Goal: Task Accomplishment & Management: Manage account settings

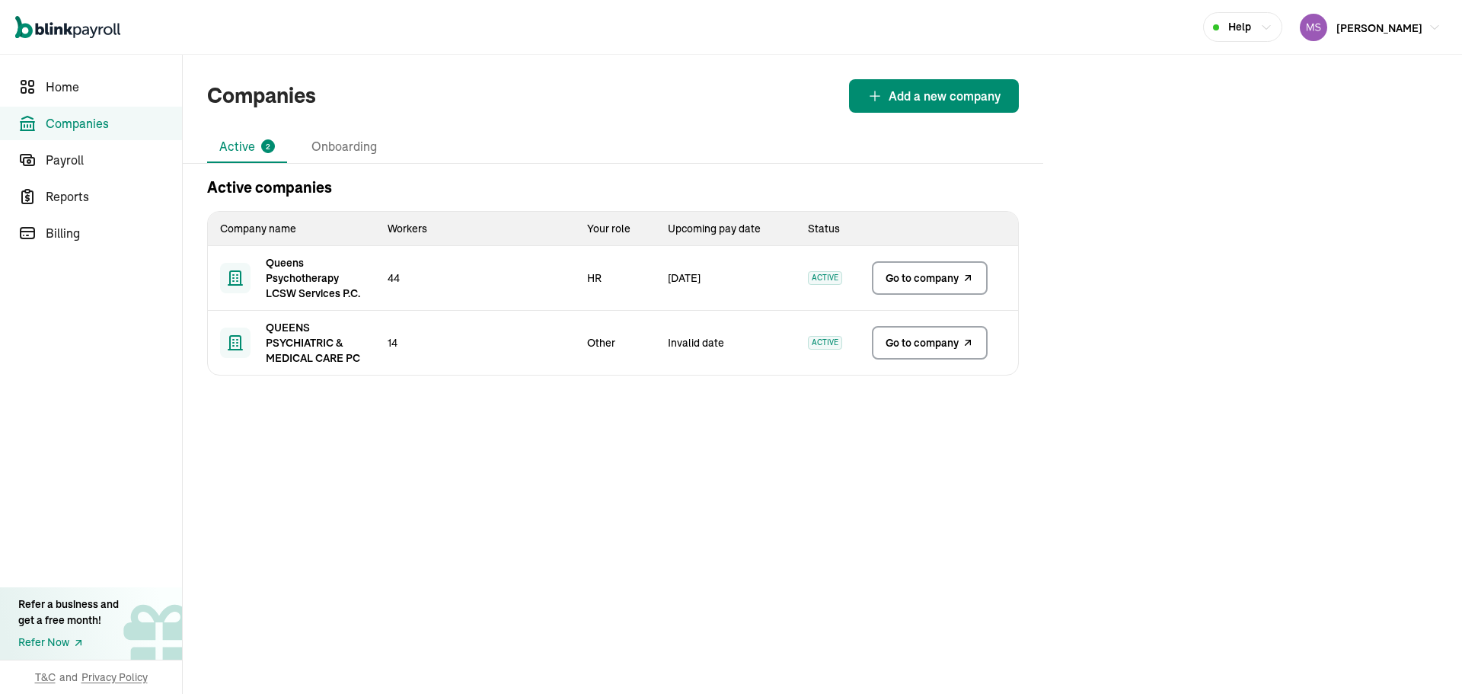
click at [939, 344] on span "Go to company" at bounding box center [922, 342] width 73 height 15
click at [893, 284] on span "Go to company" at bounding box center [922, 277] width 73 height 15
click at [939, 344] on span "Go to company" at bounding box center [922, 342] width 73 height 15
click at [893, 284] on span "Go to company" at bounding box center [922, 277] width 73 height 15
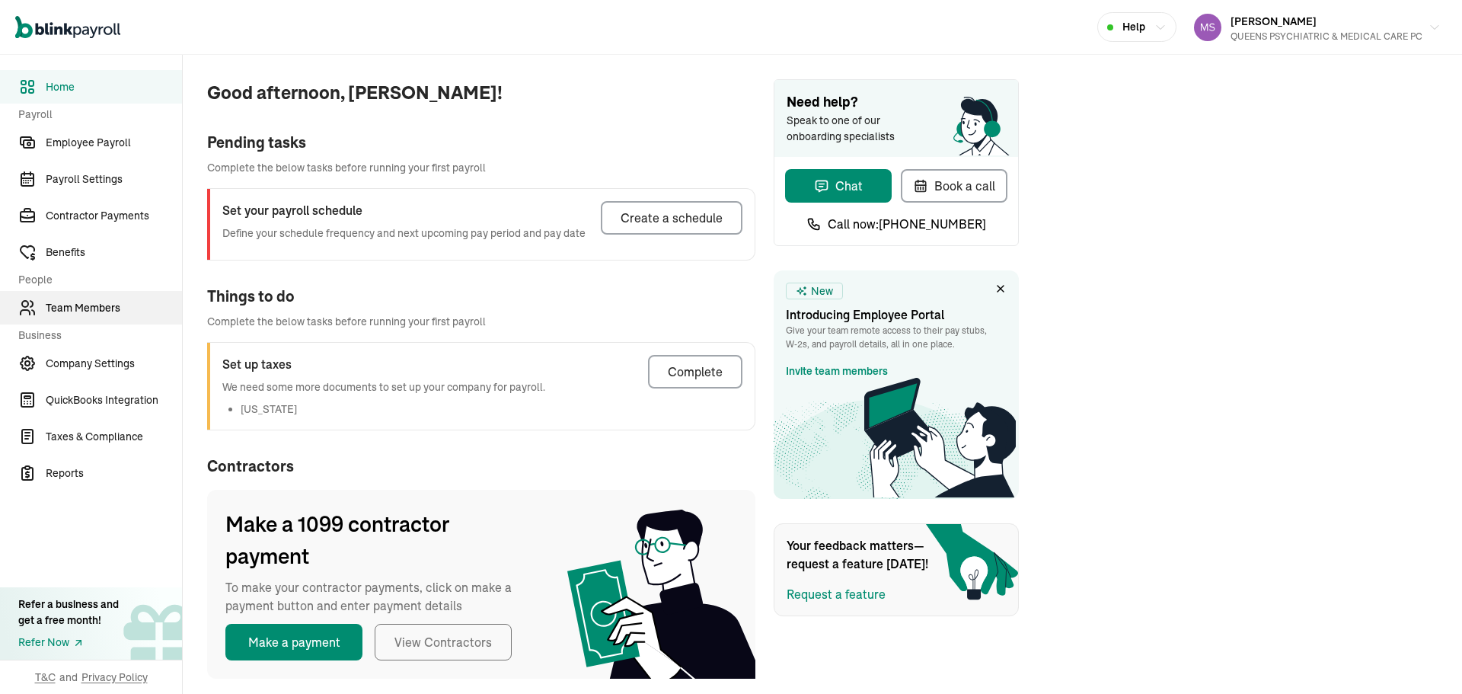
click at [95, 310] on span "Team Members" at bounding box center [114, 308] width 136 height 16
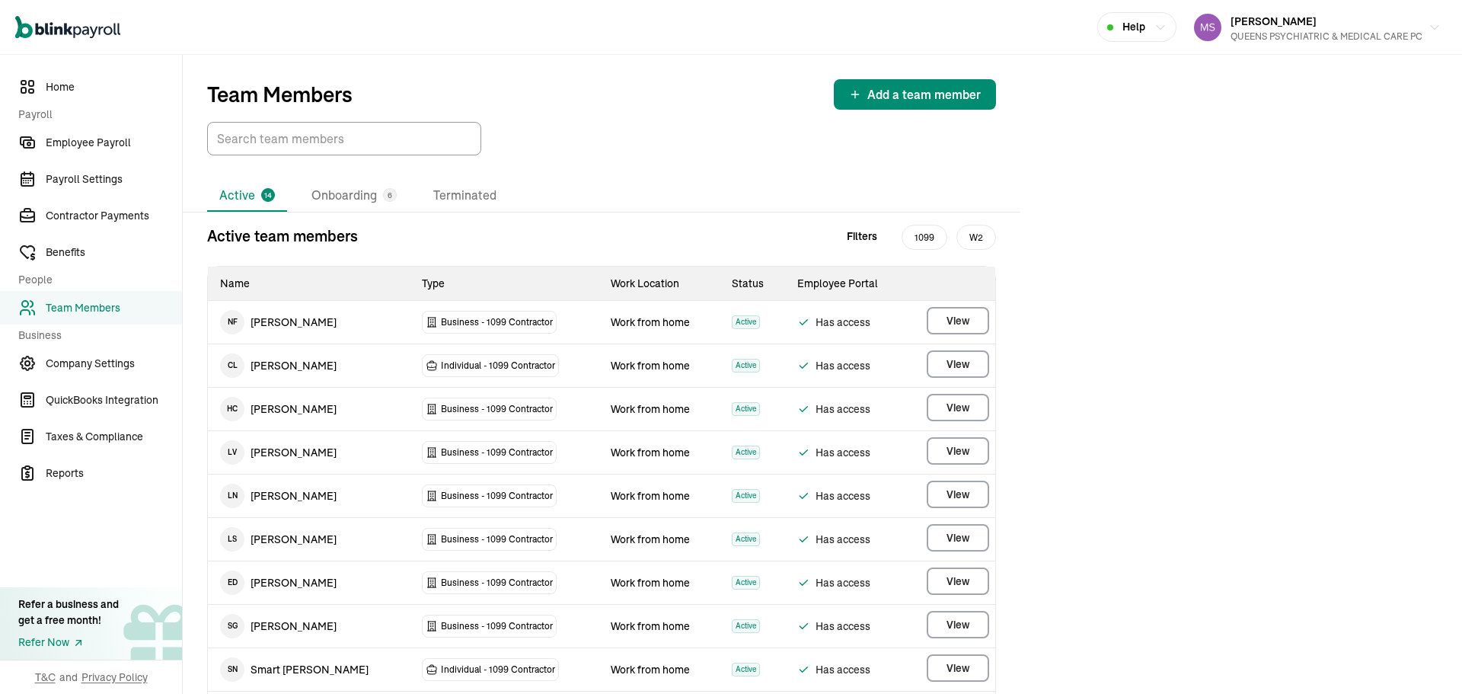
click at [347, 177] on div "Active 14 Onboarding 6 Terminated Active team members Filters 1099 W2 Name Type…" at bounding box center [602, 556] width 838 height 803
click at [362, 196] on li "Onboarding 6" at bounding box center [354, 196] width 110 height 32
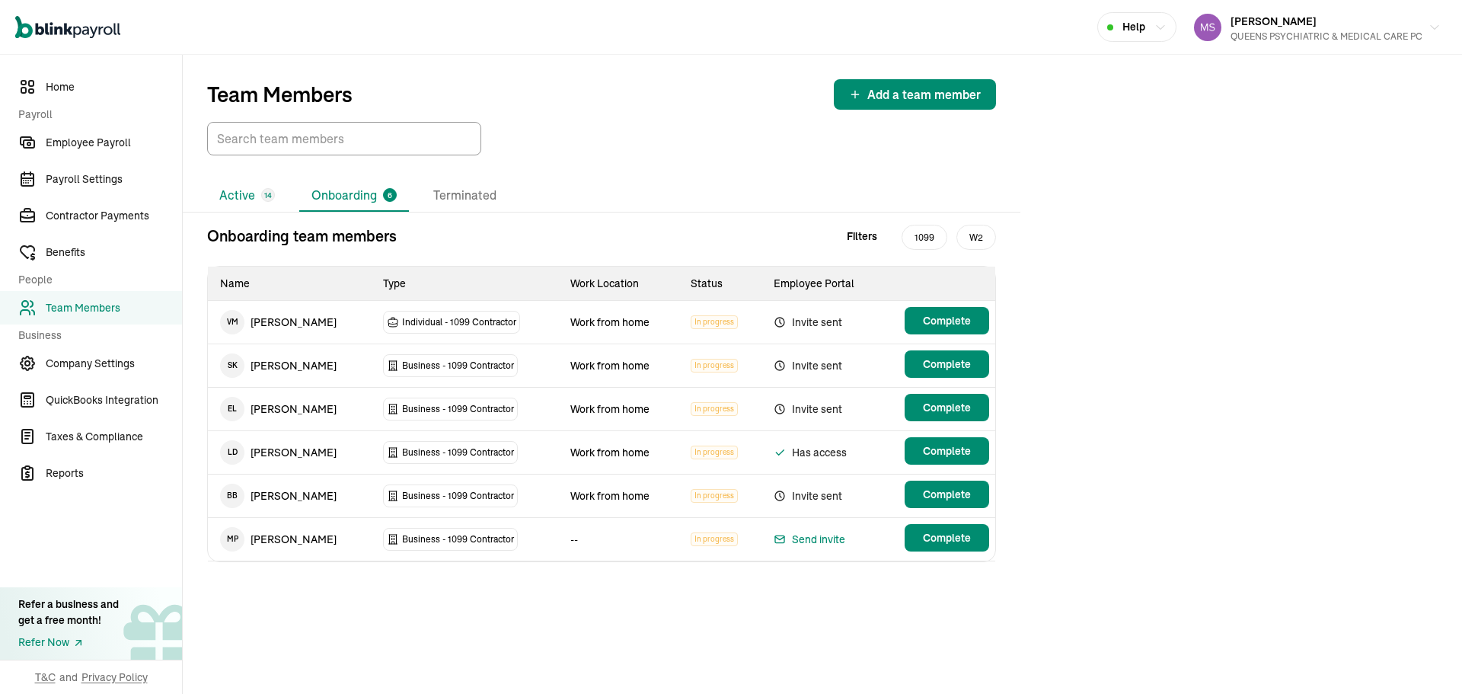
click at [261, 206] on li "Active 14" at bounding box center [247, 196] width 80 height 32
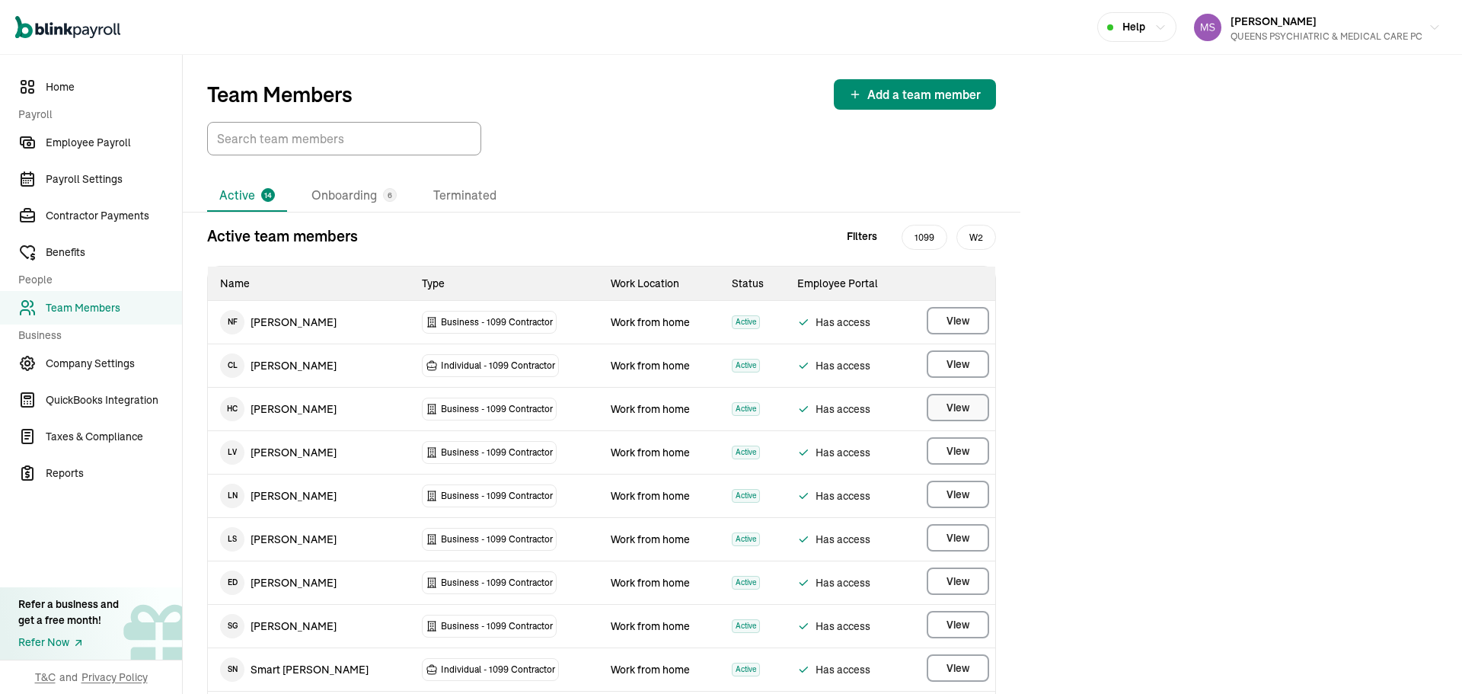
click at [961, 413] on span "View" at bounding box center [957, 407] width 23 height 15
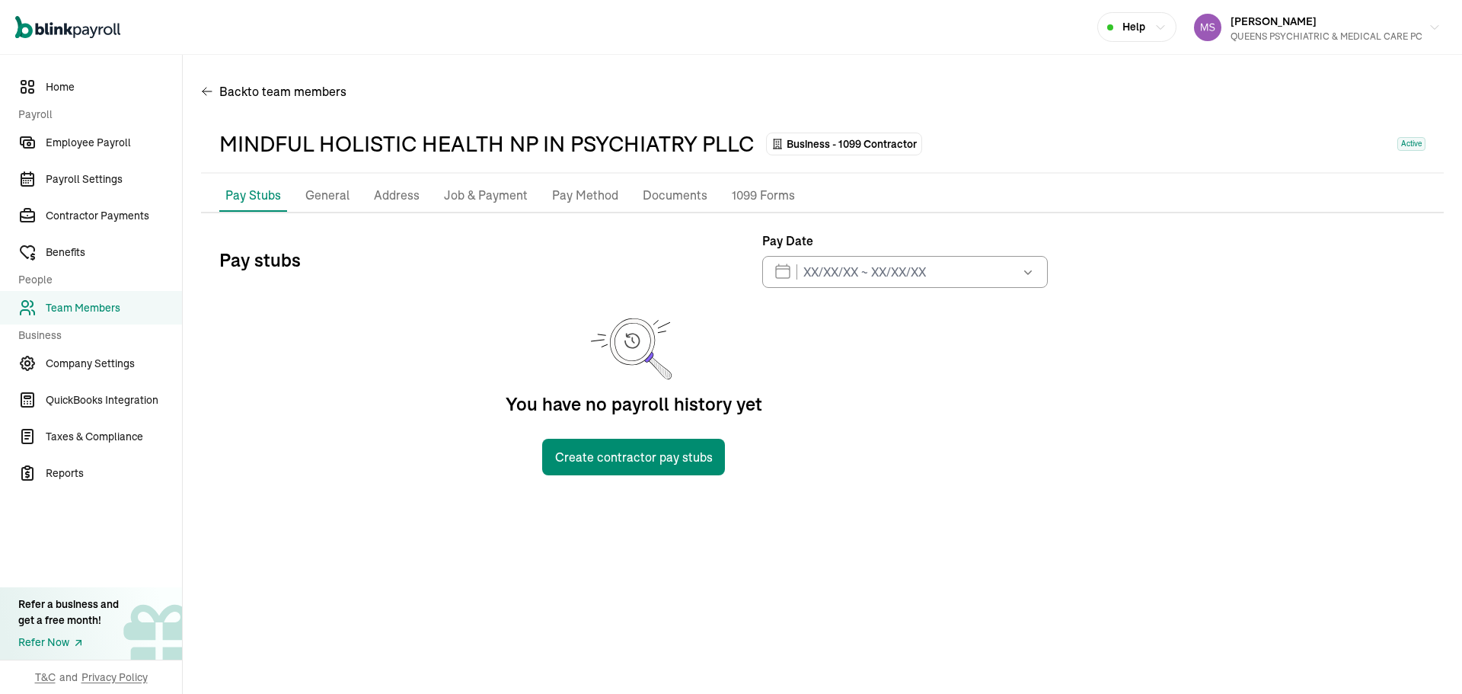
click at [570, 191] on p "Pay Method" at bounding box center [585, 196] width 66 height 20
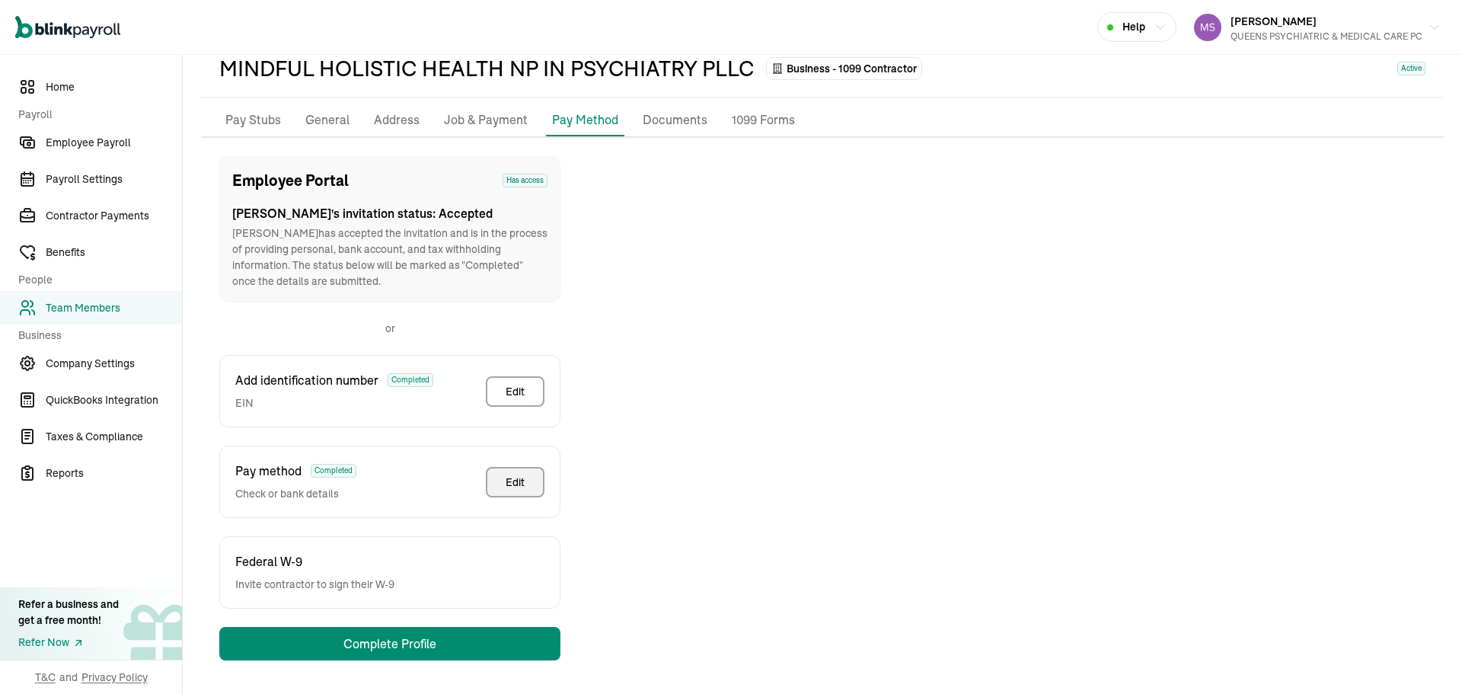
click at [516, 483] on div "Edit" at bounding box center [515, 481] width 19 height 15
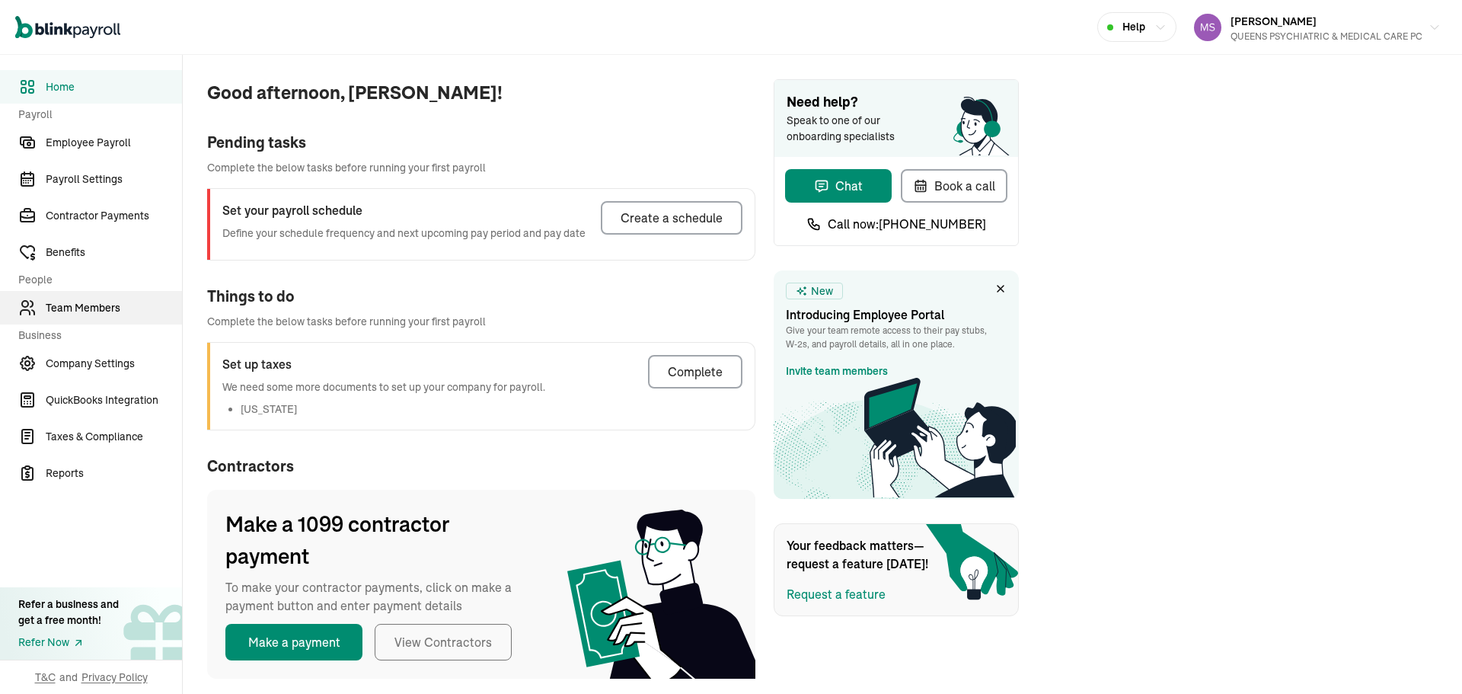
click at [95, 310] on span "Team Members" at bounding box center [114, 308] width 136 height 16
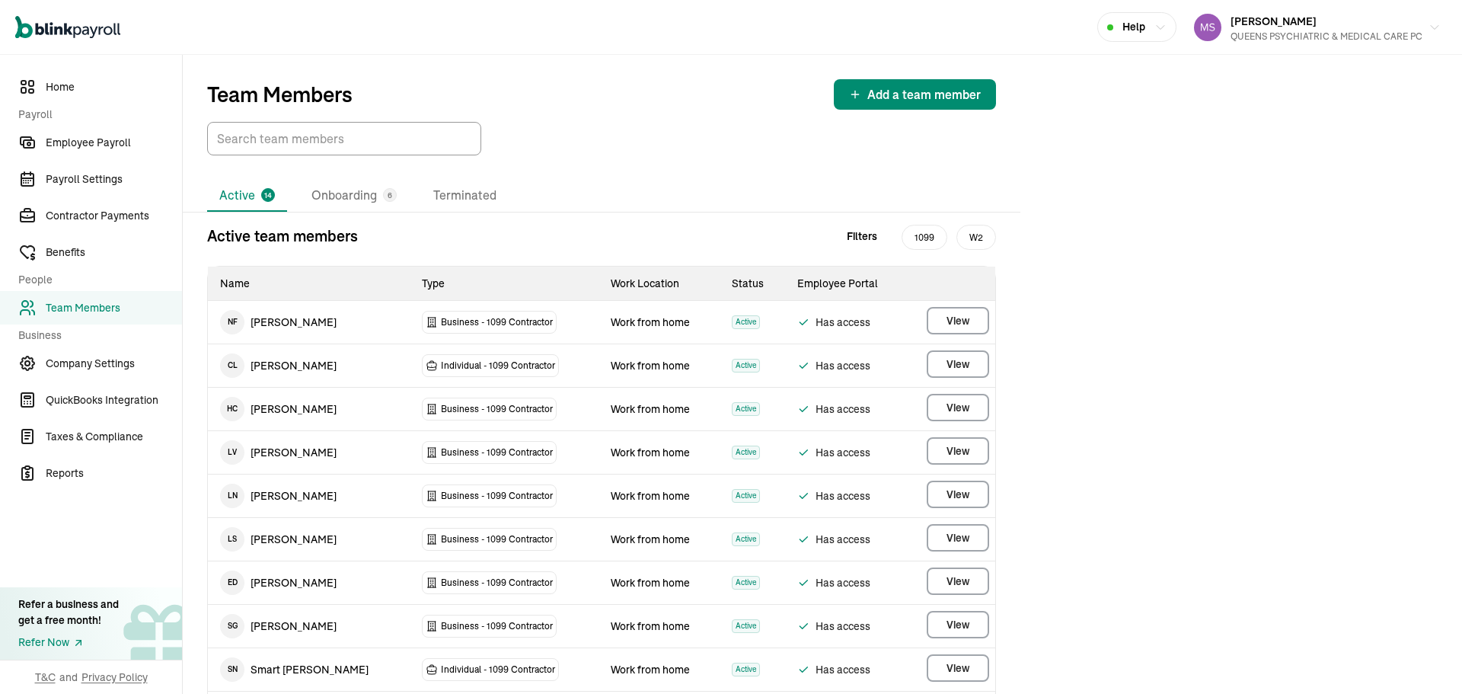
click at [347, 177] on div "Active 14 Onboarding 6 Terminated Active team members Filters 1099 W2 Name Type…" at bounding box center [602, 556] width 838 height 803
click at [362, 196] on li "Onboarding 6" at bounding box center [354, 196] width 110 height 32
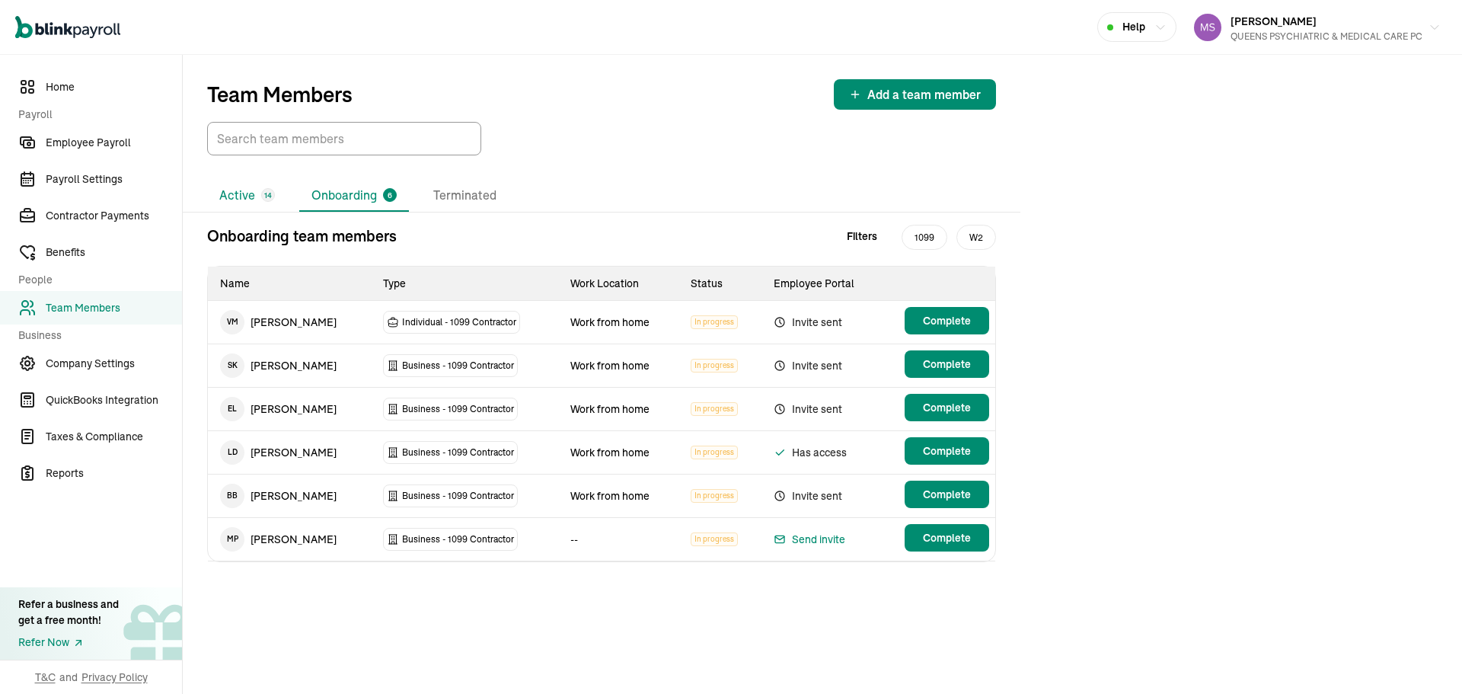
click at [261, 206] on li "Active 14" at bounding box center [247, 196] width 80 height 32
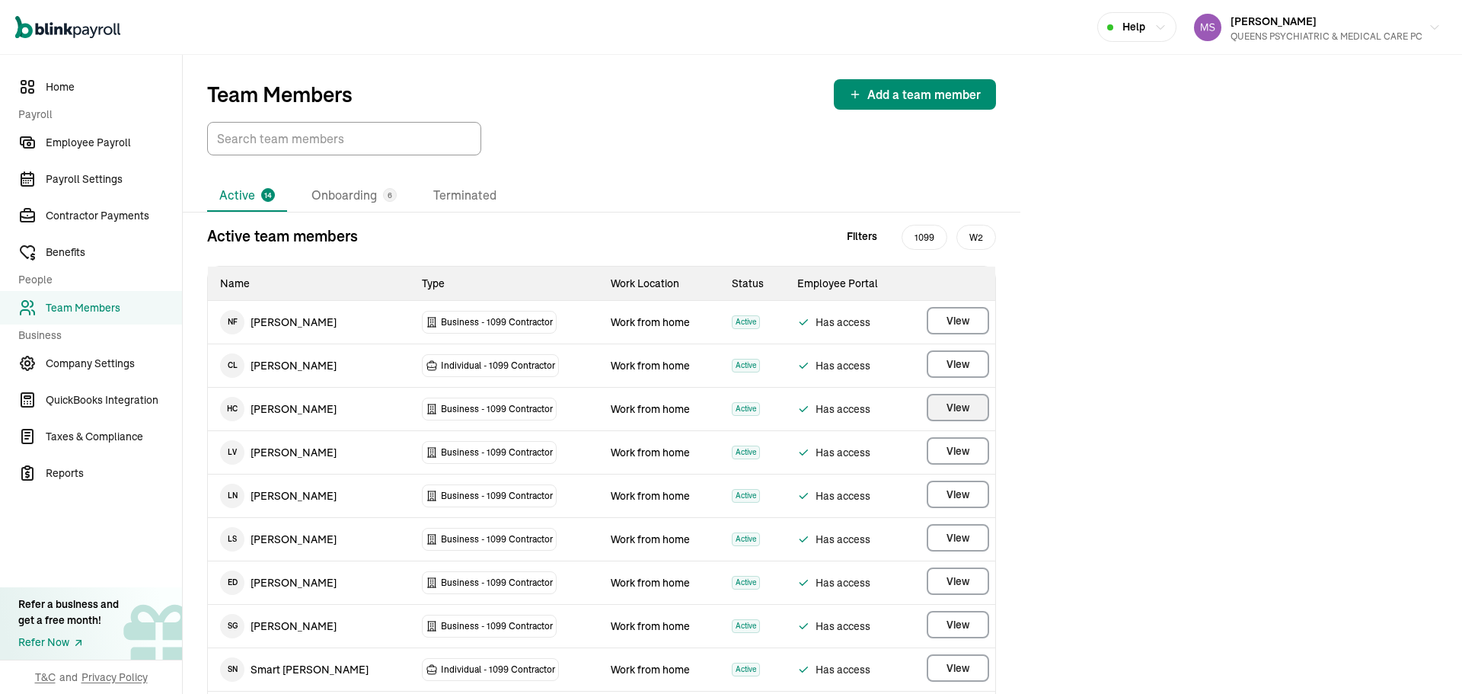
click at [961, 413] on span "View" at bounding box center [957, 407] width 23 height 15
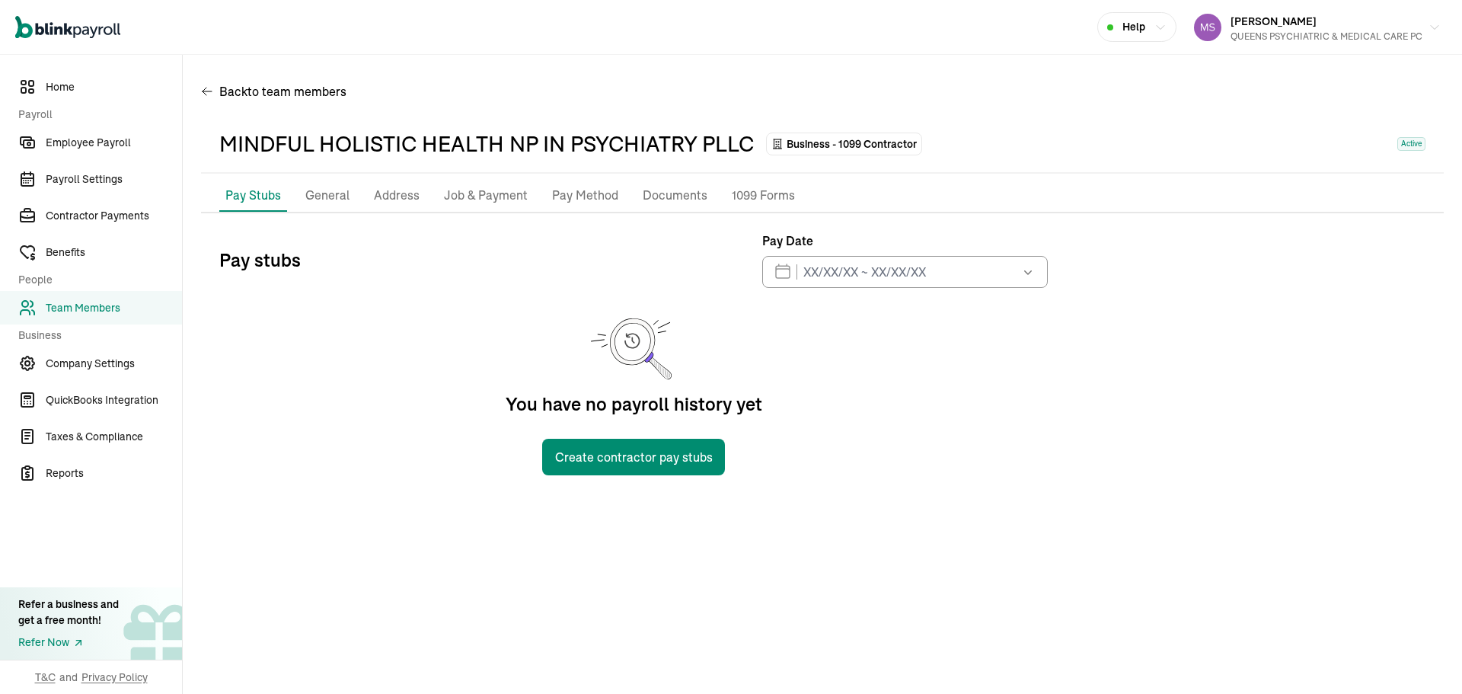
click at [570, 191] on p "Pay Method" at bounding box center [585, 196] width 66 height 20
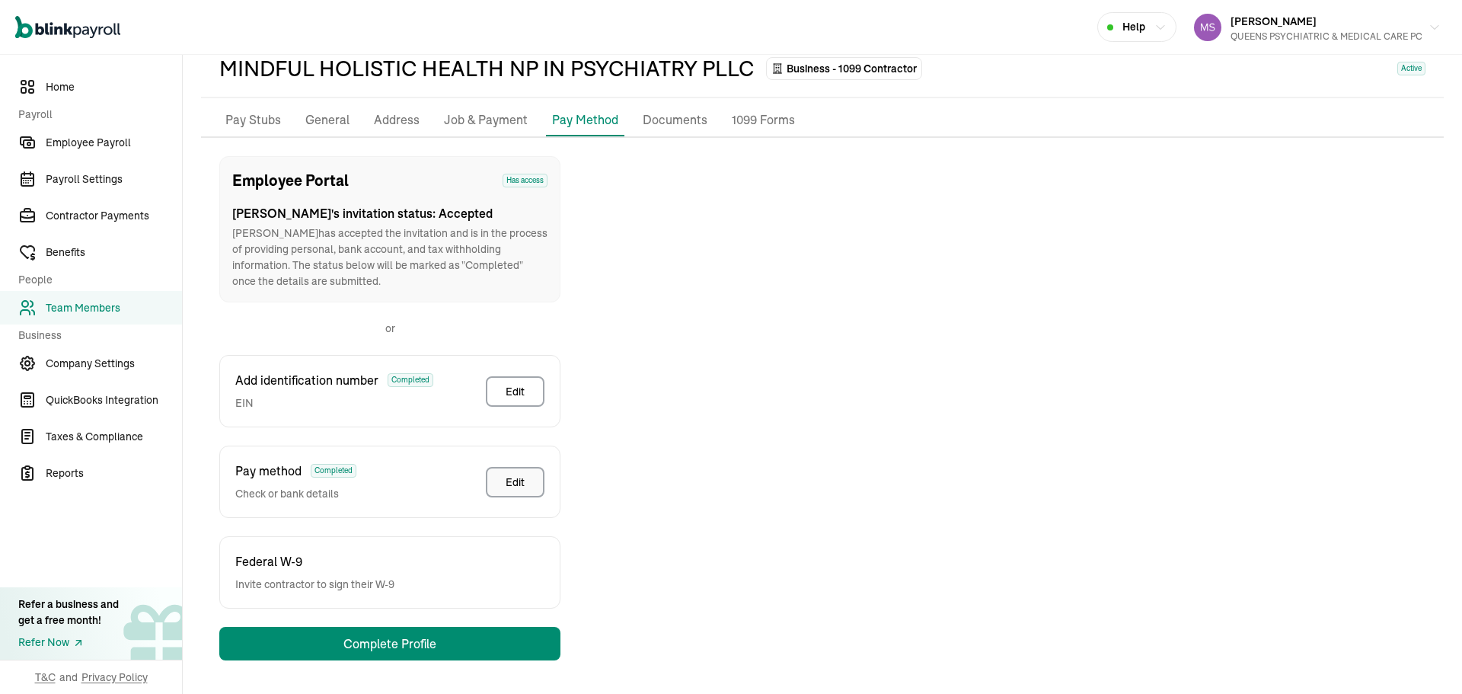
click at [516, 483] on div "Edit" at bounding box center [515, 481] width 19 height 15
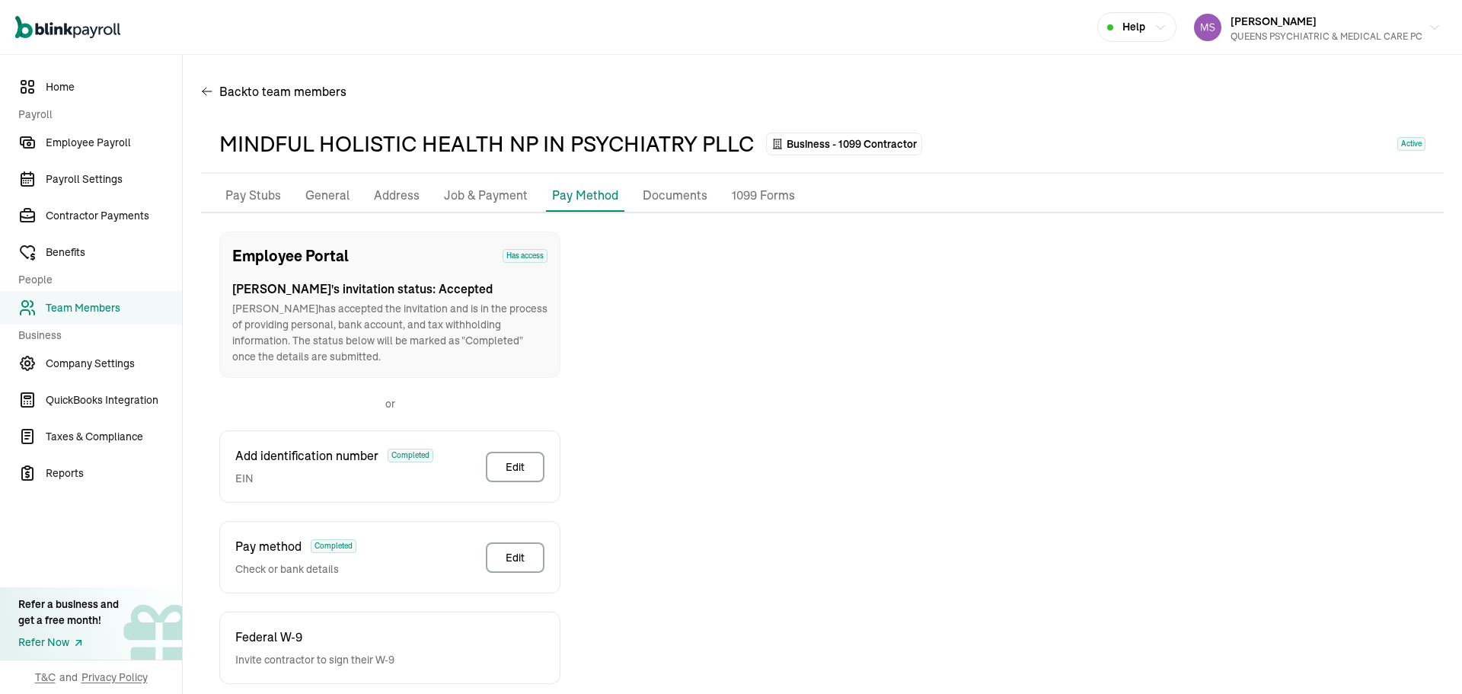
click at [247, 195] on p "Pay Stubs" at bounding box center [253, 196] width 56 height 20
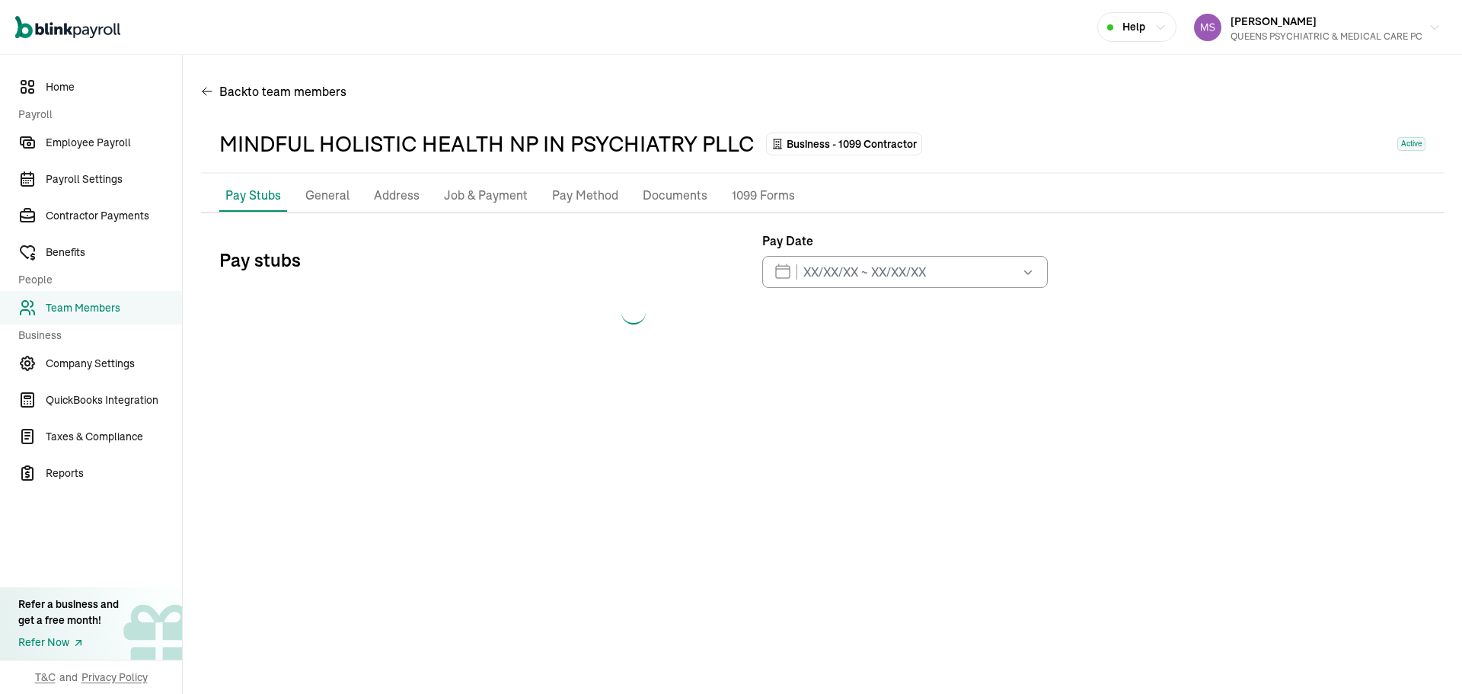
click at [150, 310] on span "Team Members" at bounding box center [114, 308] width 136 height 16
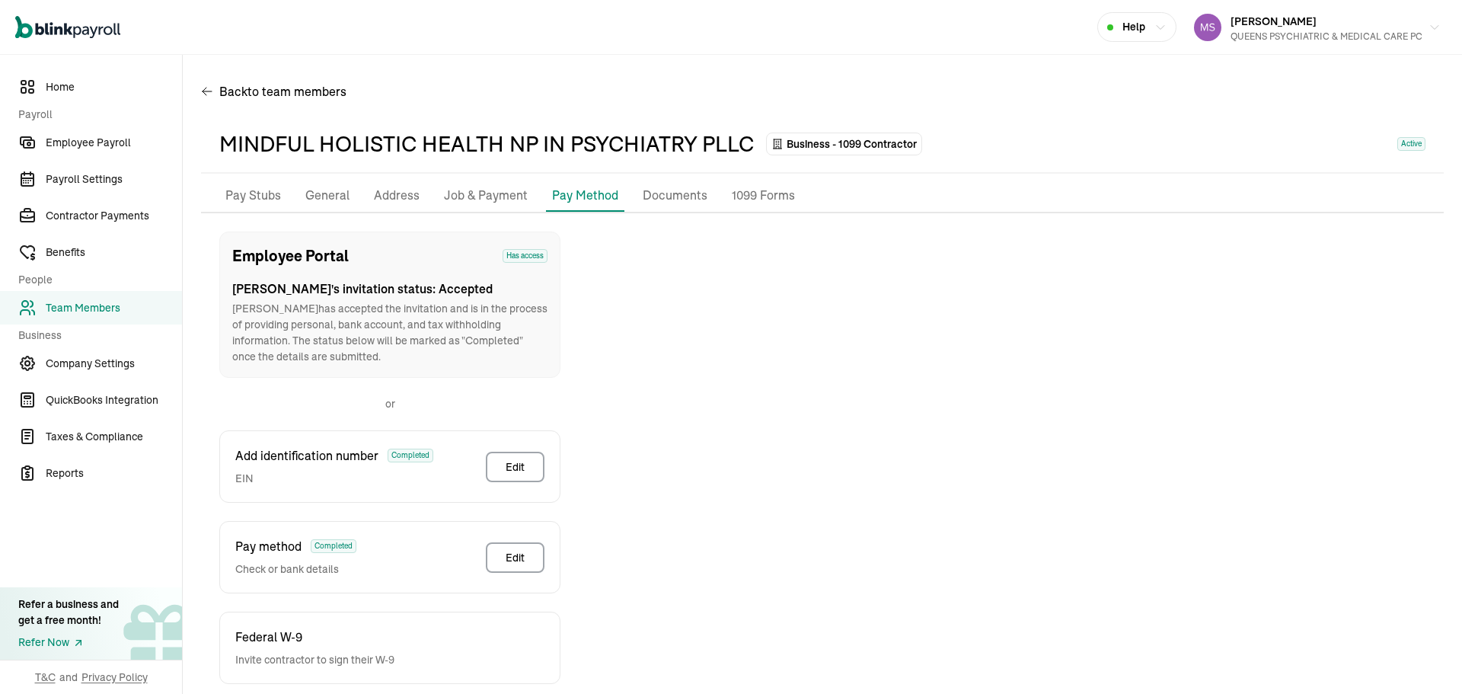
click at [247, 195] on p "Pay Stubs" at bounding box center [253, 196] width 56 height 20
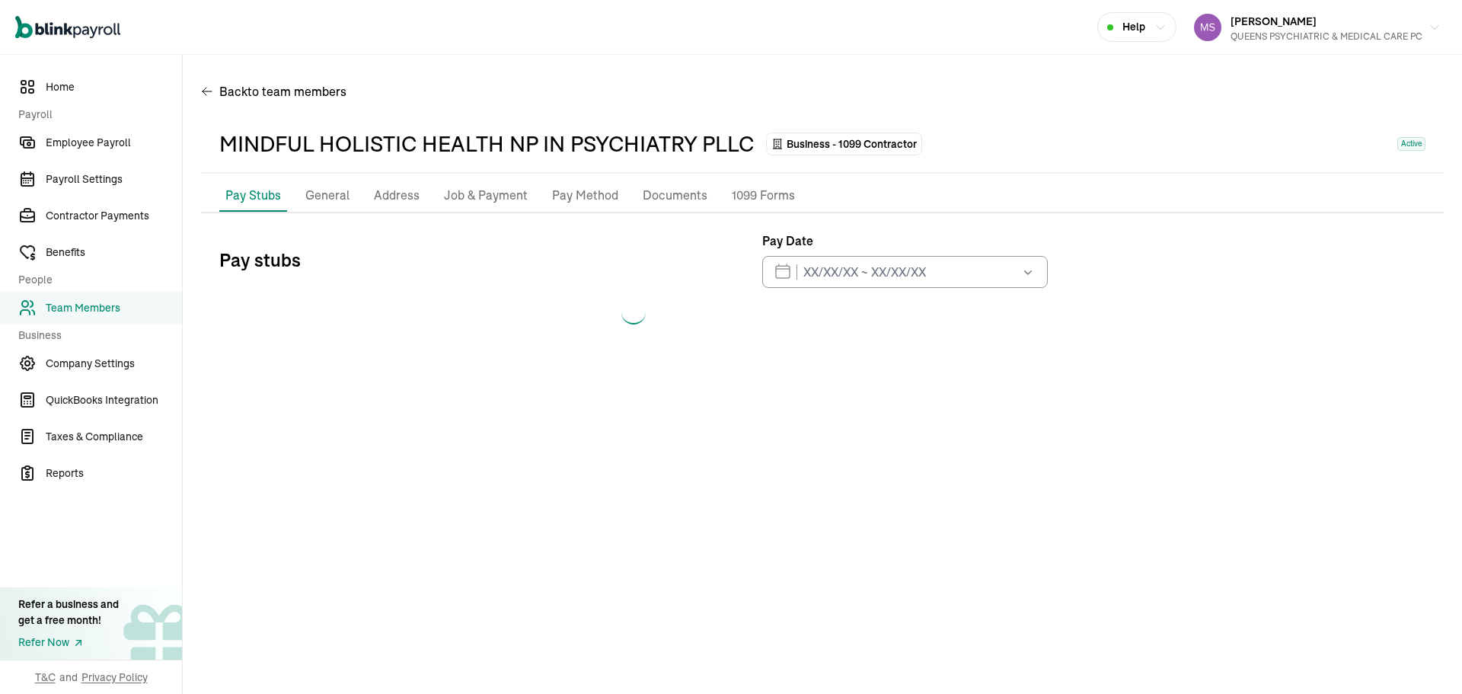
click at [150, 310] on span "Team Members" at bounding box center [114, 308] width 136 height 16
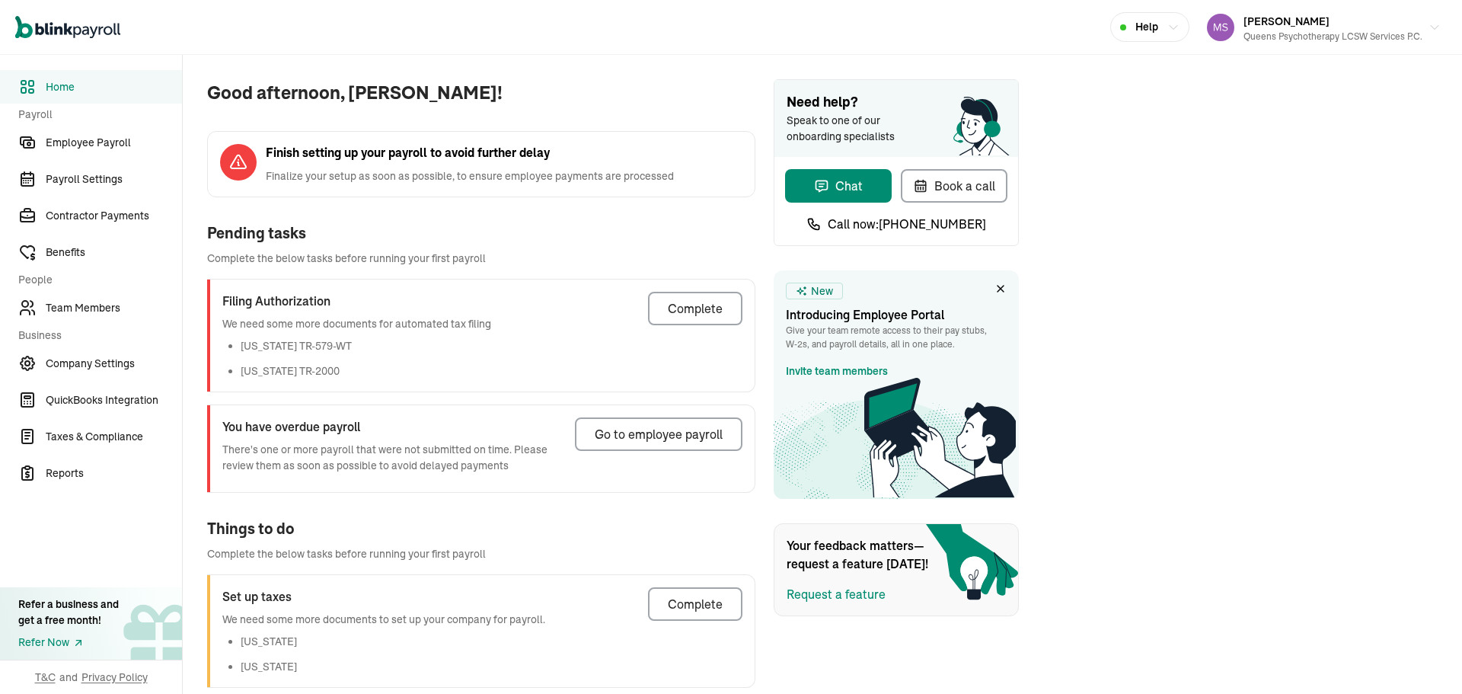
click at [1254, 387] on div "Good afternoon, [PERSON_NAME]! Finish setting up your payroll to avoid further …" at bounding box center [822, 383] width 1279 height 657
click at [115, 321] on link "Team Members" at bounding box center [91, 308] width 182 height 34
click at [95, 305] on span "Team Members" at bounding box center [114, 308] width 136 height 16
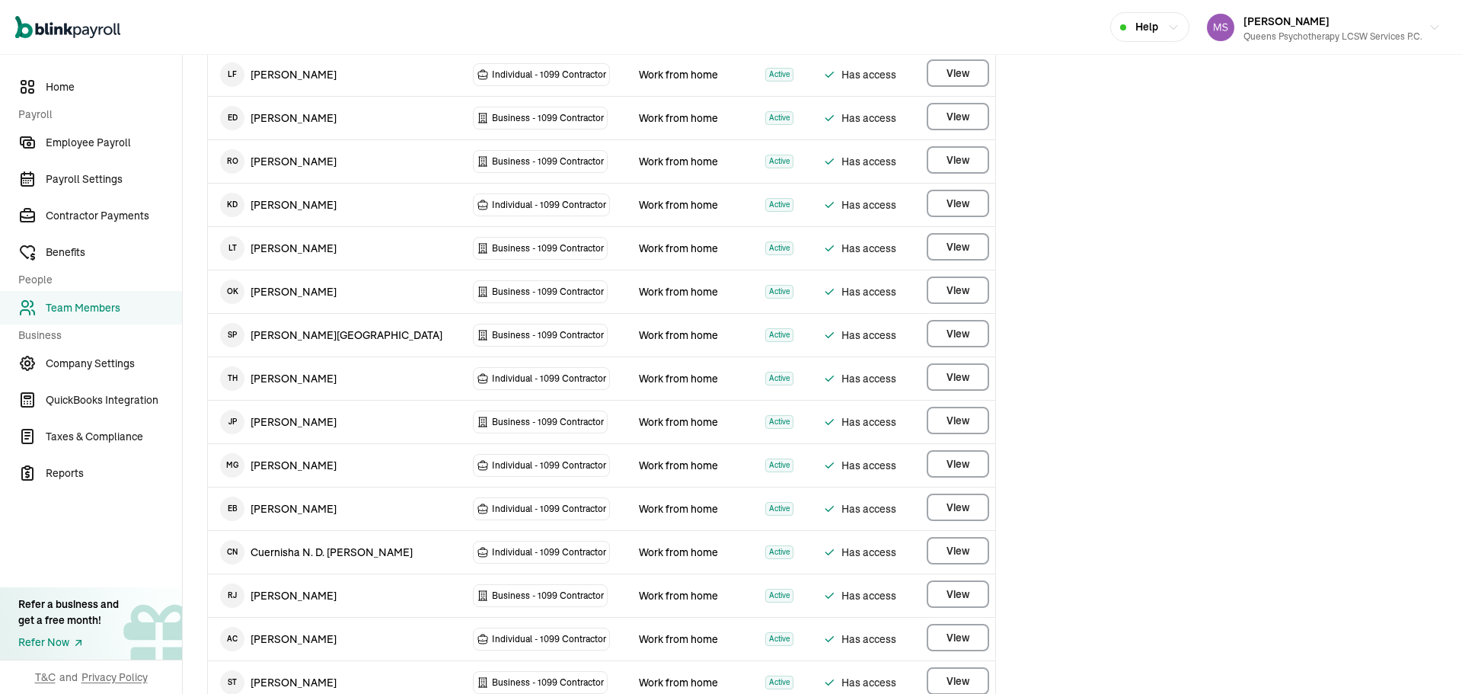
scroll to position [761, 0]
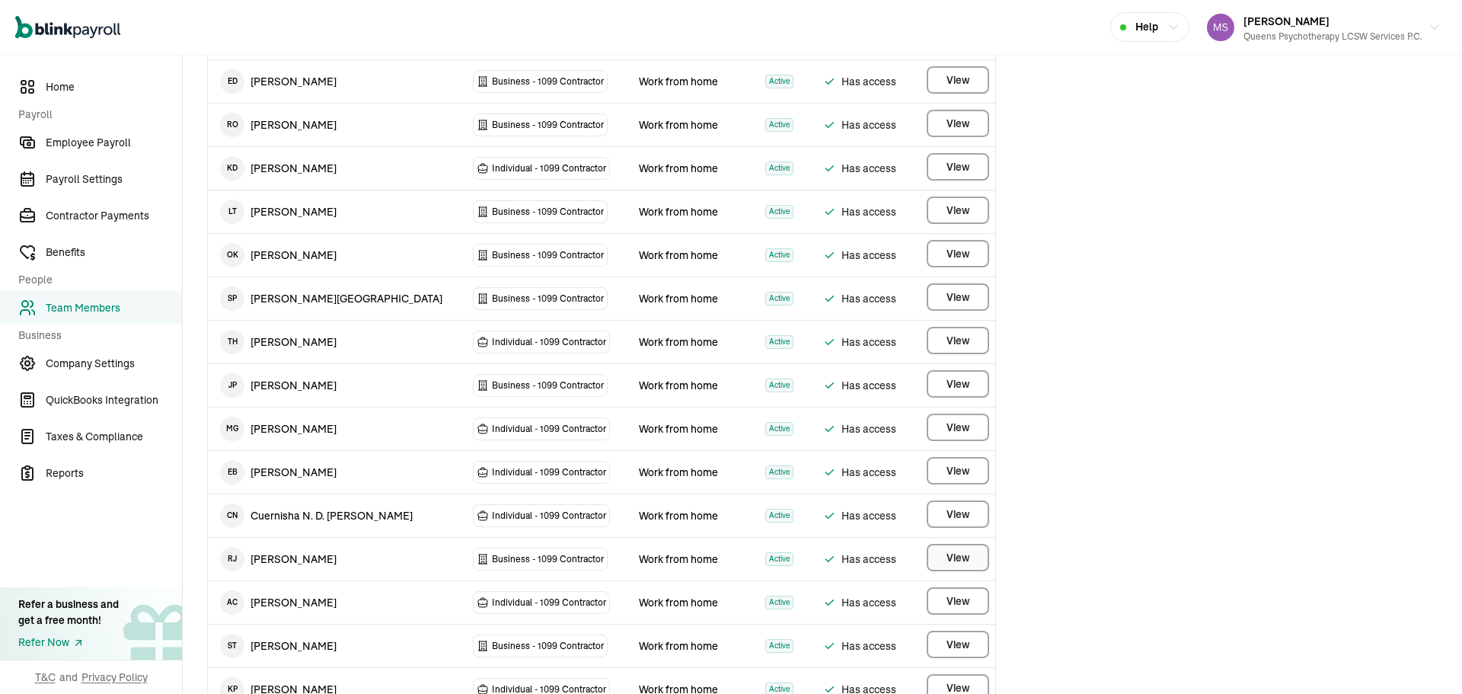
click at [950, 565] on button "View" at bounding box center [958, 557] width 62 height 27
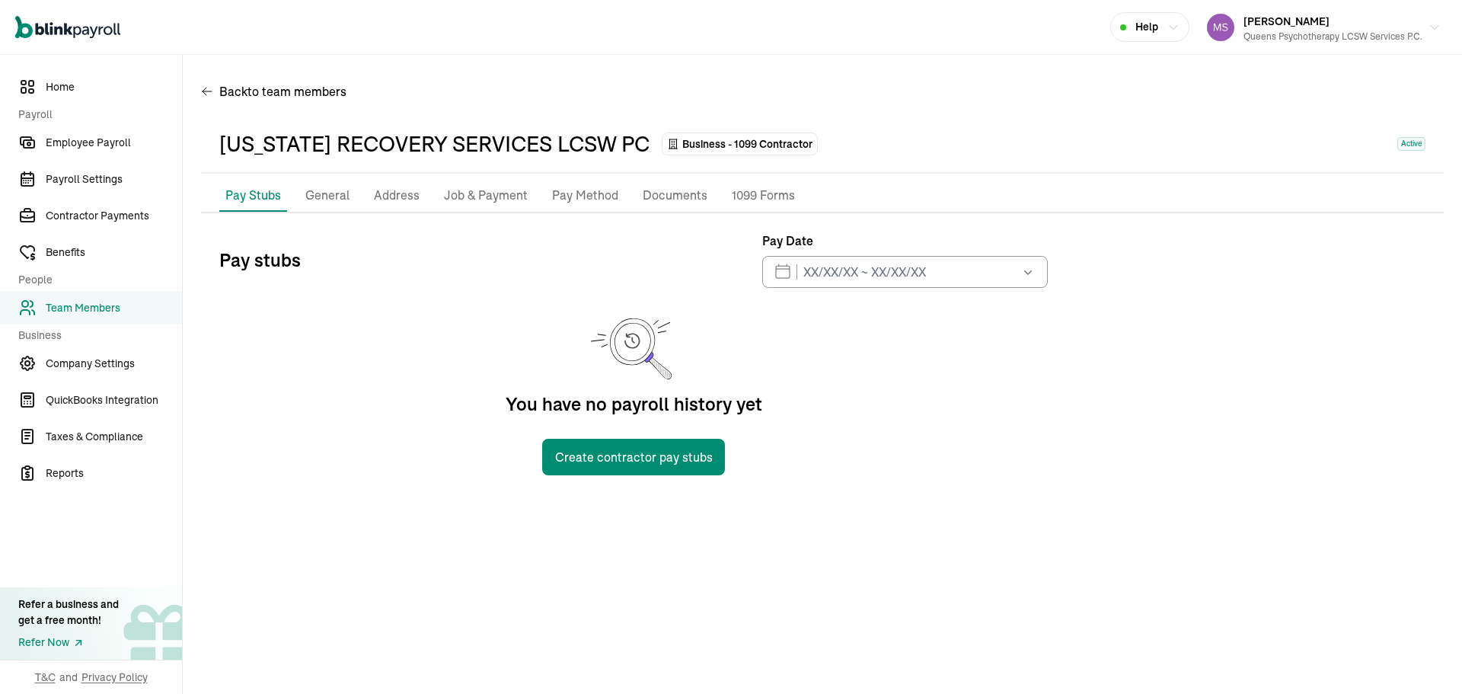
click at [452, 203] on p "Job & Payment" at bounding box center [486, 196] width 84 height 20
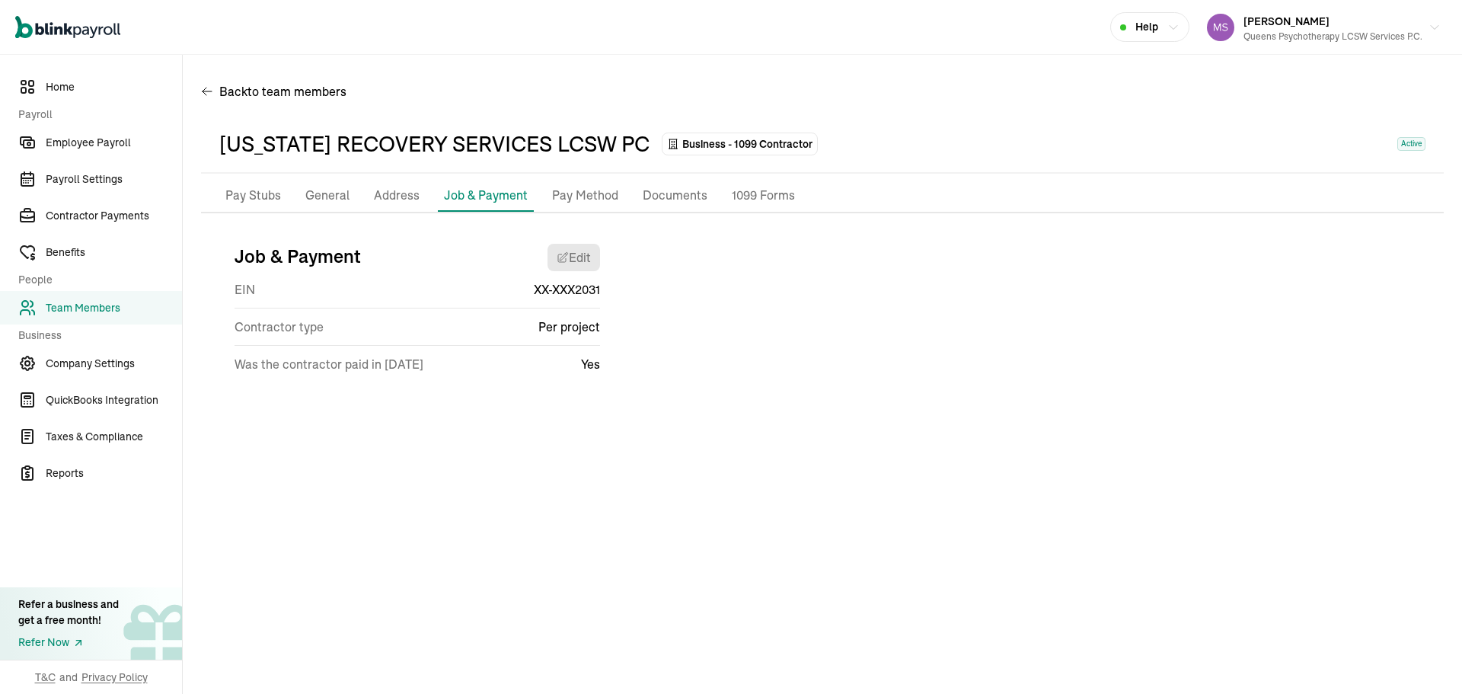
click at [602, 202] on p "Pay Method" at bounding box center [585, 196] width 66 height 20
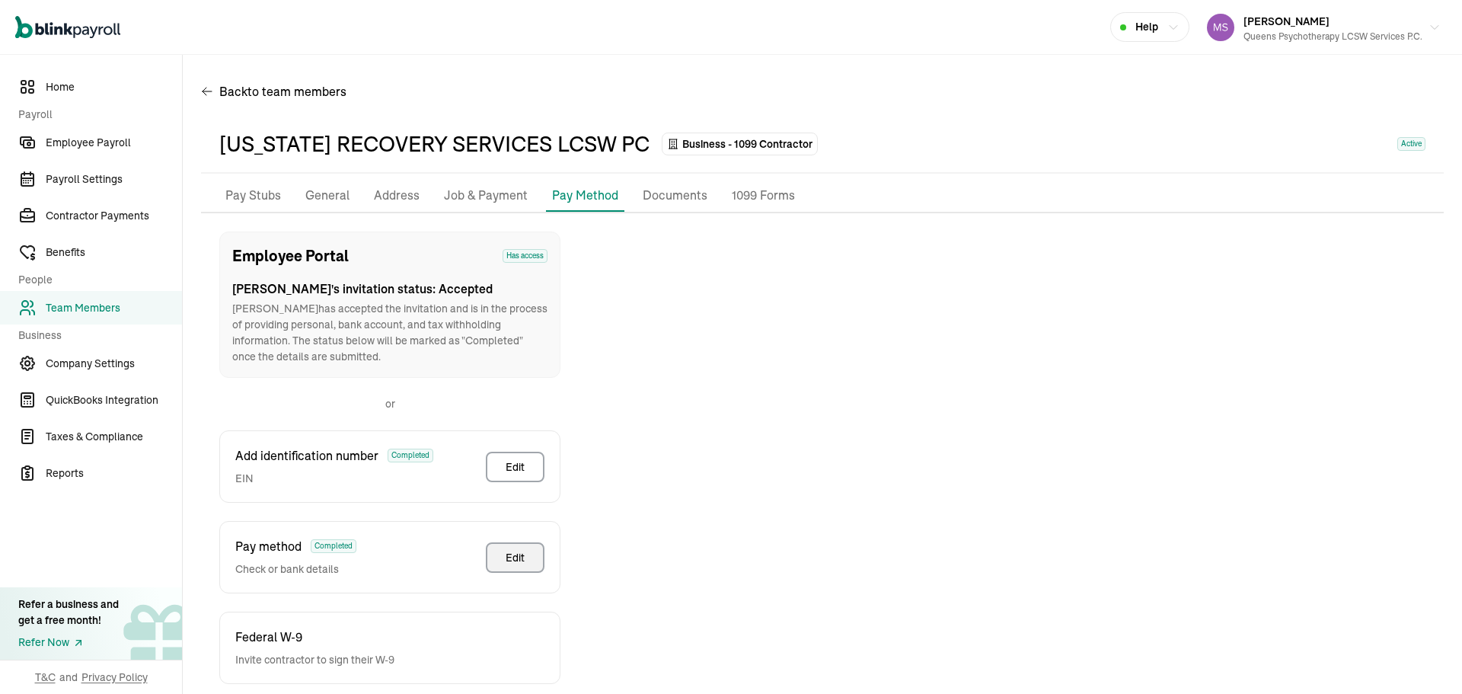
click at [487, 563] on button "Edit" at bounding box center [515, 557] width 59 height 30
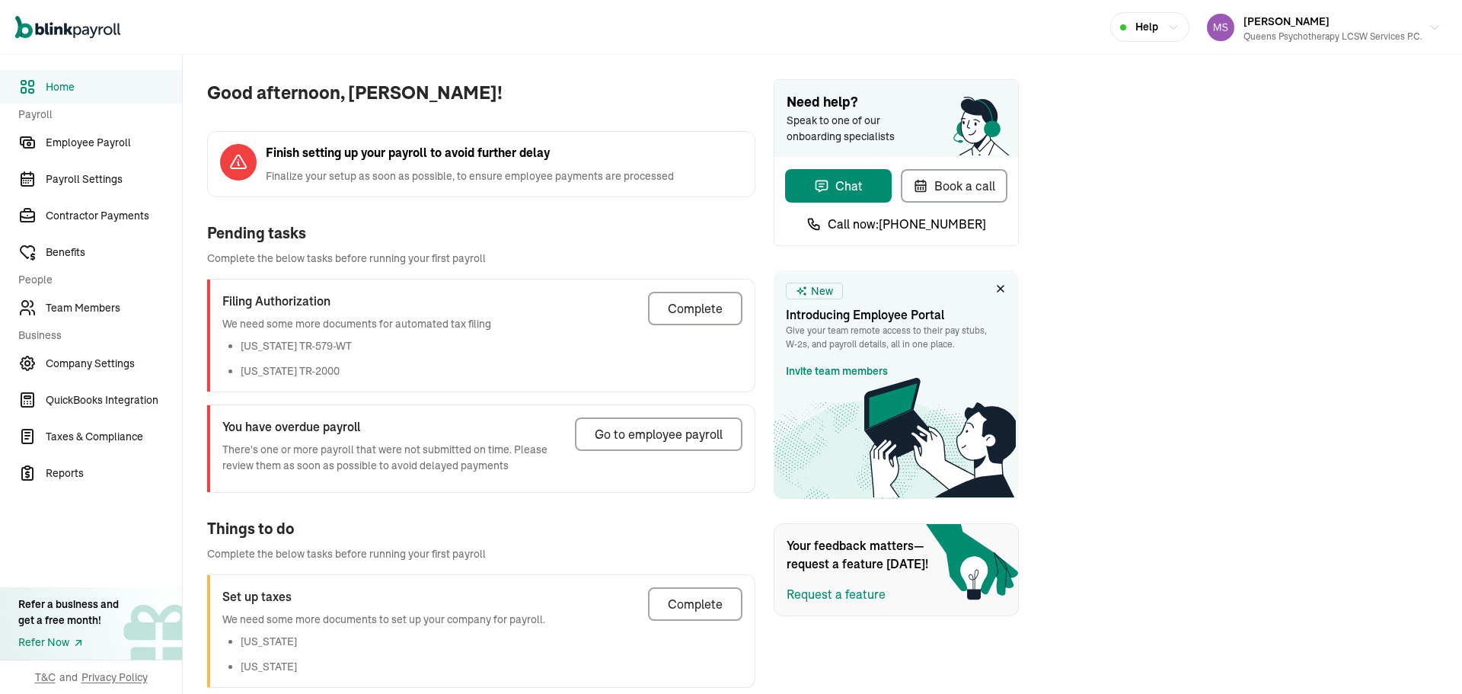
click at [1254, 387] on div "Good afternoon, [PERSON_NAME]! Finish setting up your payroll to avoid further …" at bounding box center [822, 383] width 1279 height 657
click at [115, 321] on link "Team Members" at bounding box center [91, 308] width 182 height 34
click at [95, 305] on span "Team Members" at bounding box center [114, 308] width 136 height 16
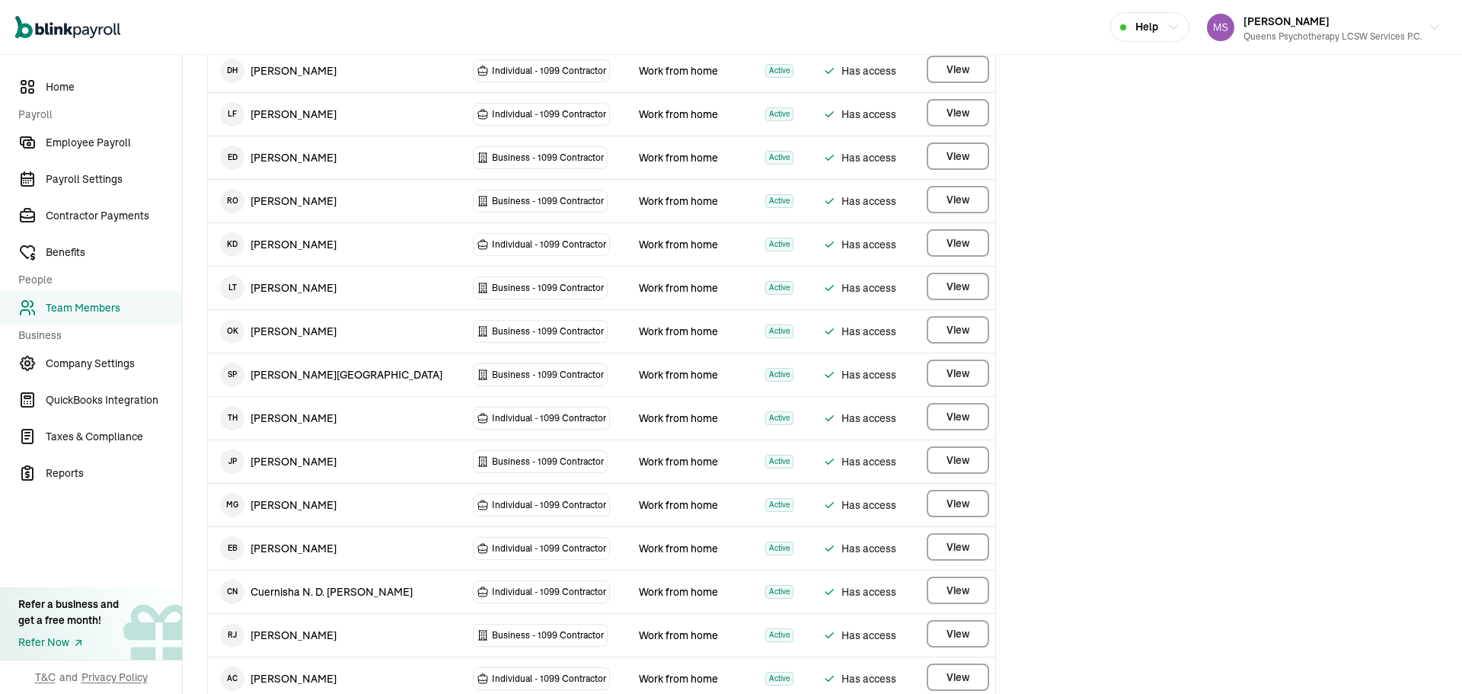
scroll to position [761, 0]
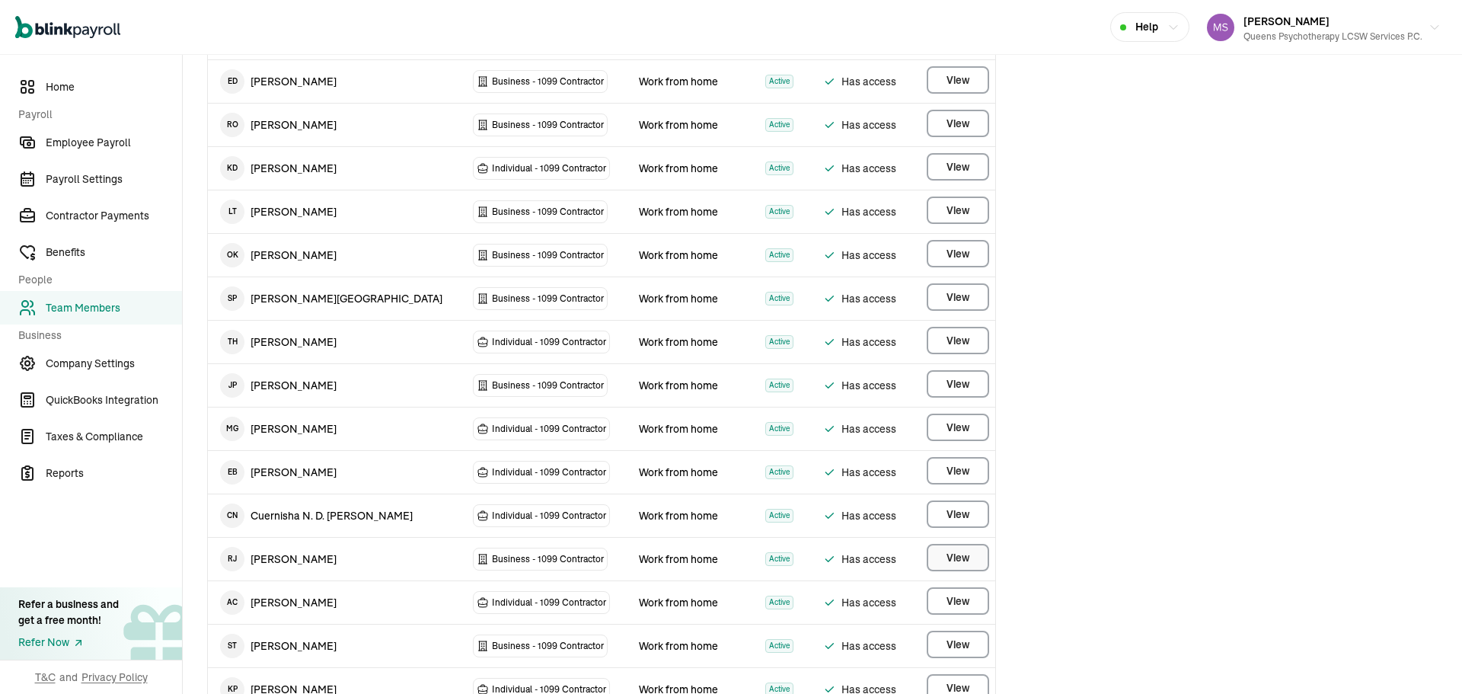
click at [950, 565] on button "View" at bounding box center [958, 557] width 62 height 27
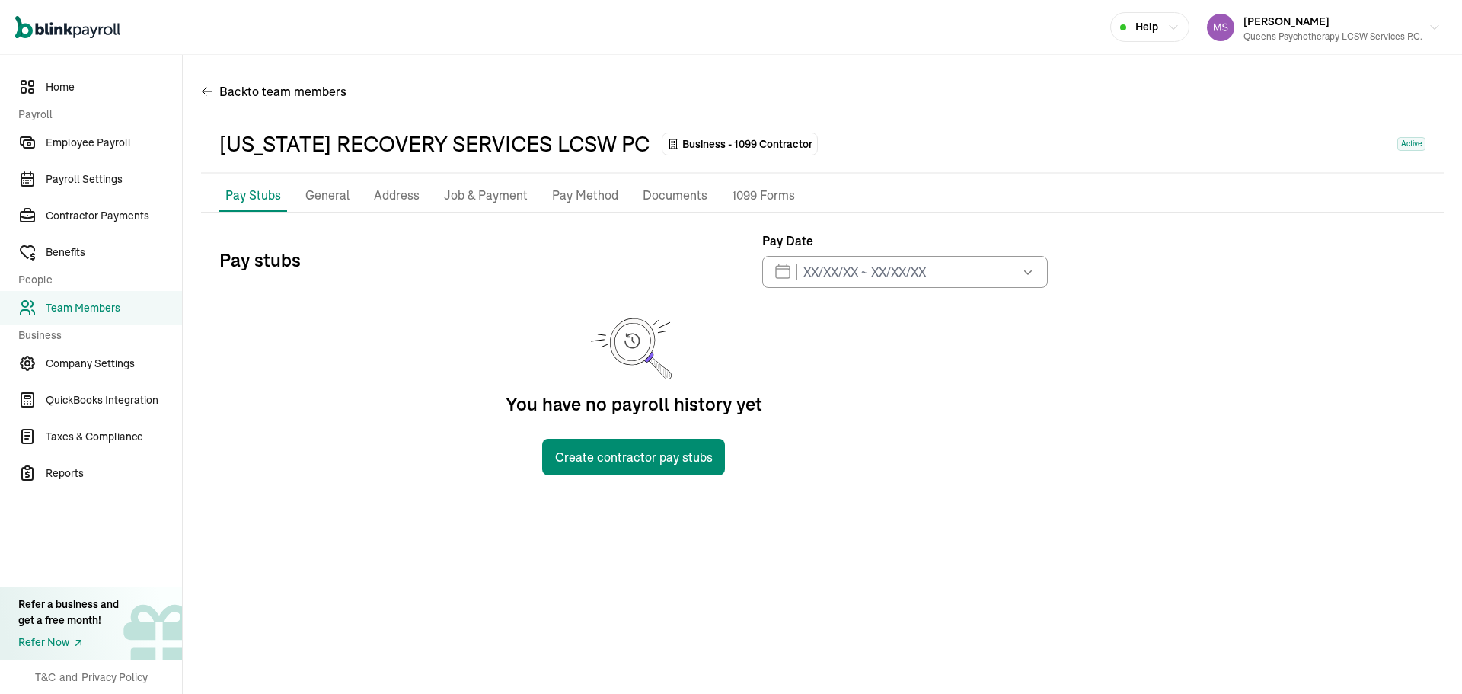
click at [452, 203] on p "Job & Payment" at bounding box center [486, 196] width 84 height 20
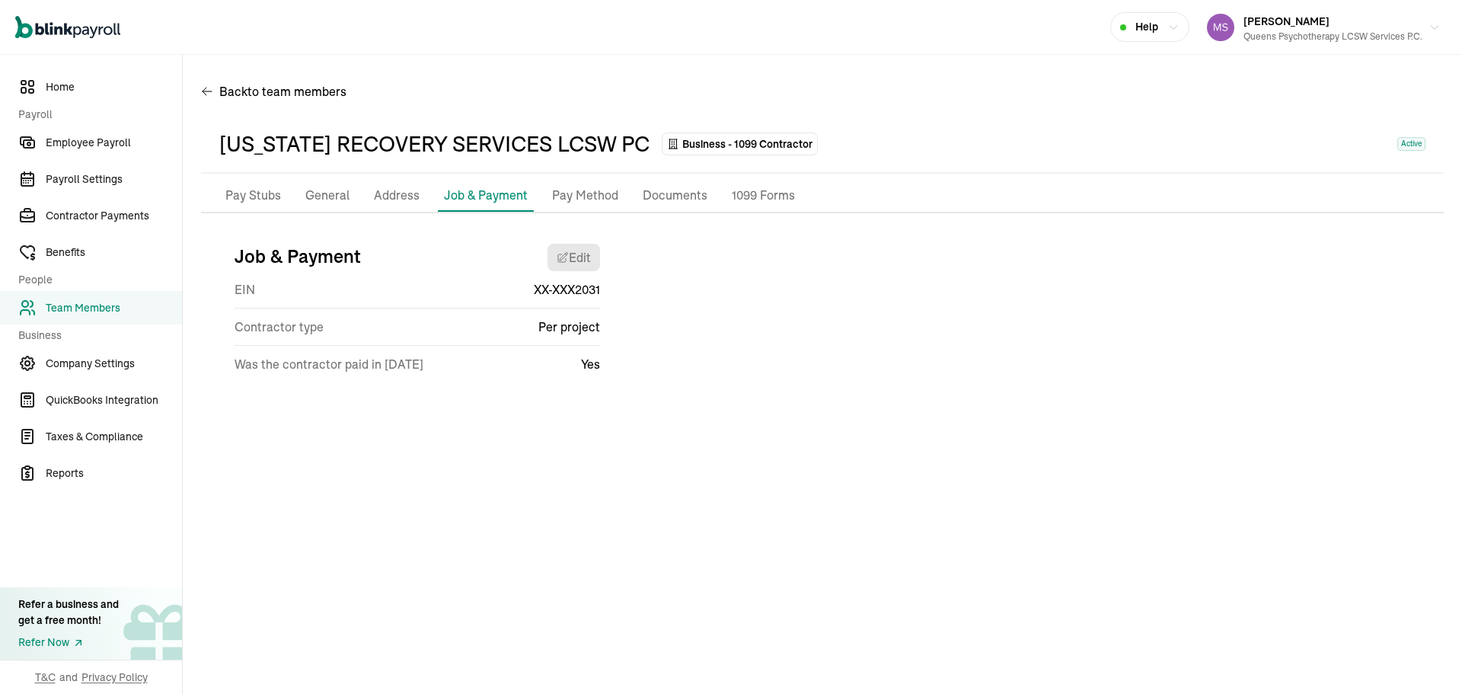
click at [602, 202] on p "Pay Method" at bounding box center [585, 196] width 66 height 20
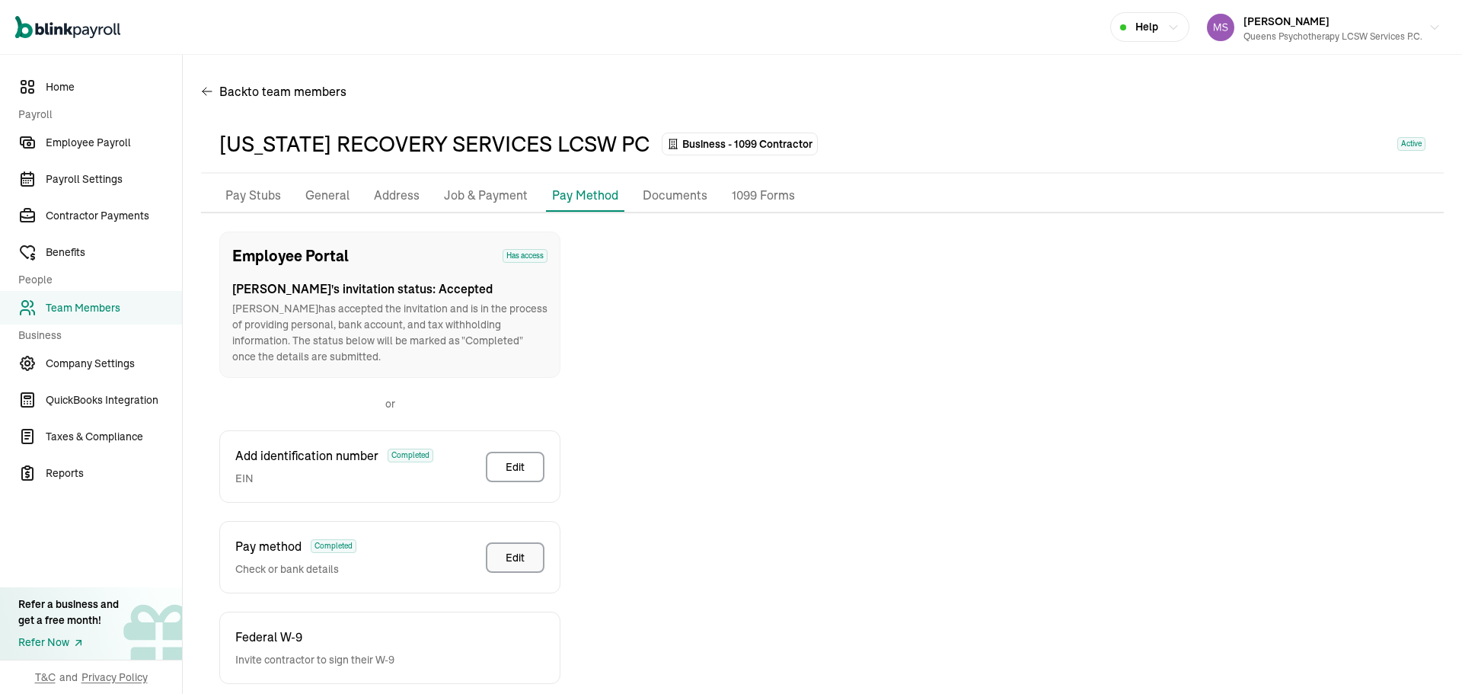
click at [487, 563] on button "Edit" at bounding box center [515, 557] width 59 height 30
